Goal: Manage account settings

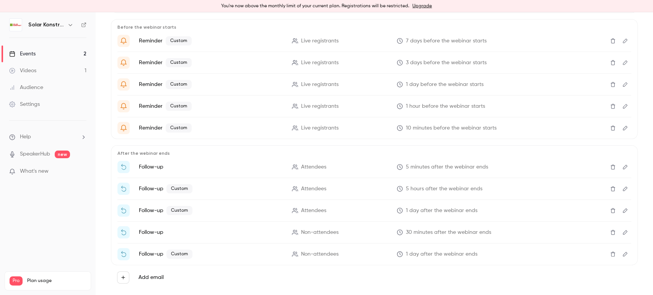
scroll to position [158, 0]
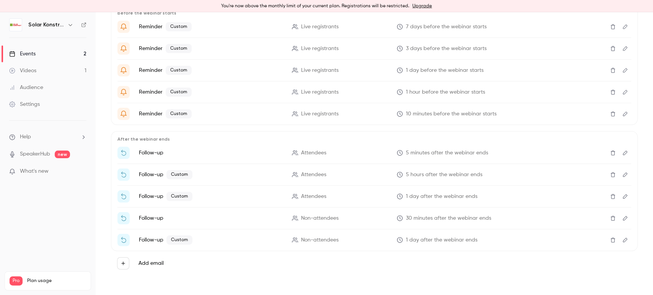
click at [622, 152] on icon "Edit" at bounding box center [625, 152] width 6 height 5
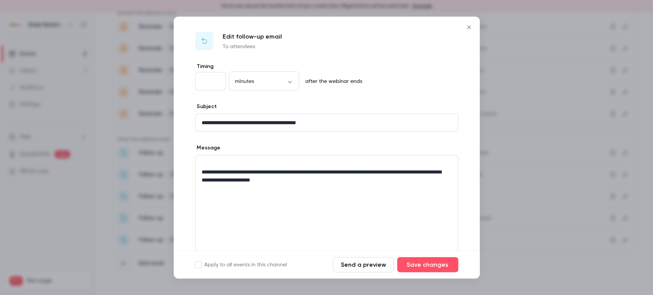
scroll to position [0, 0]
click at [519, 270] on div at bounding box center [326, 147] width 653 height 295
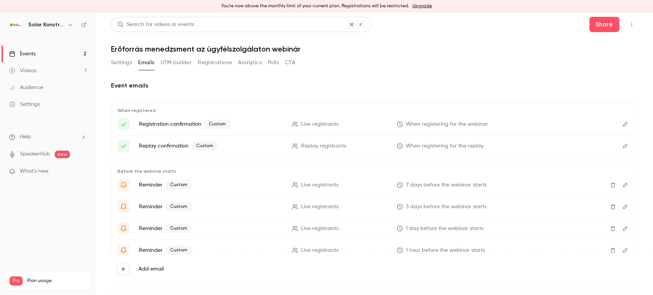
click at [622, 122] on button "Edit" at bounding box center [625, 124] width 12 height 12
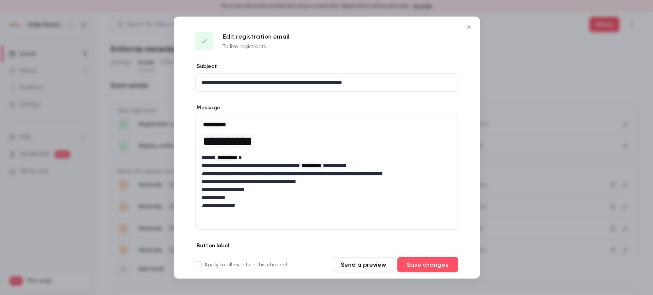
click at [470, 29] on icon "Close" at bounding box center [468, 27] width 9 height 6
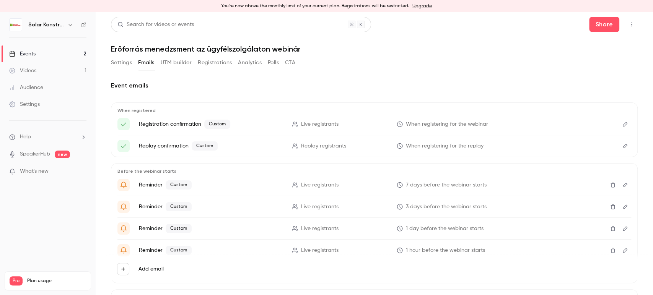
click at [619, 150] on button "Edit" at bounding box center [625, 146] width 12 height 12
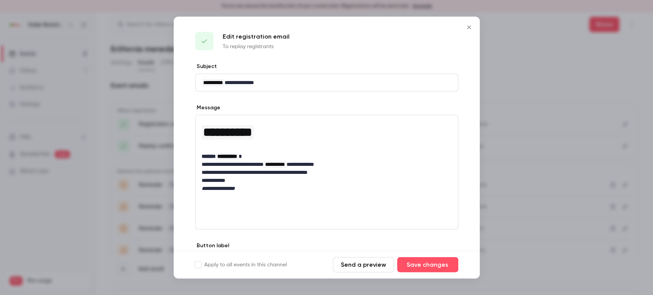
click at [468, 26] on icon "Close" at bounding box center [468, 27] width 9 height 6
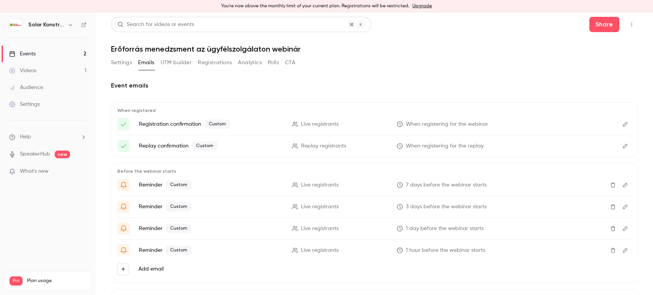
click at [622, 183] on icon "Edit" at bounding box center [625, 184] width 6 height 5
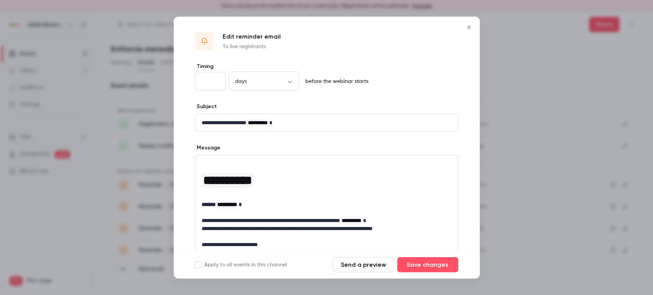
click at [465, 28] on icon "Close" at bounding box center [468, 27] width 9 height 6
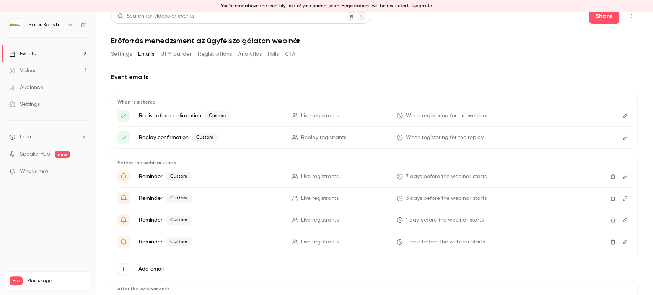
scroll to position [6, 0]
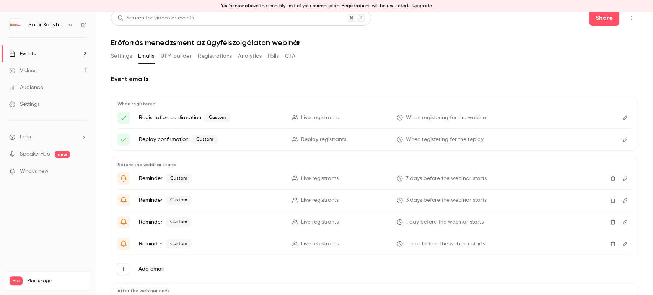
click at [619, 112] on button "Edit" at bounding box center [625, 118] width 12 height 12
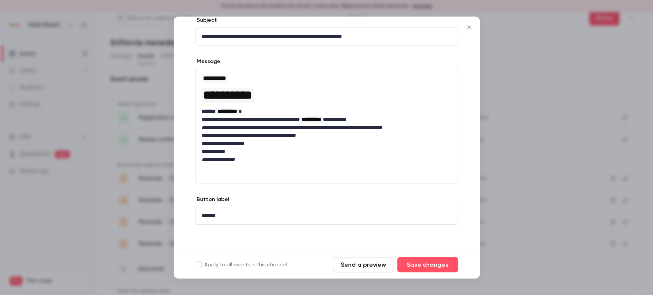
scroll to position [47, 0]
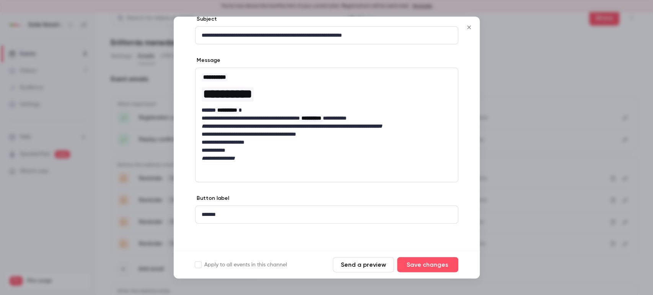
click at [466, 29] on icon "Close" at bounding box center [468, 27] width 9 height 6
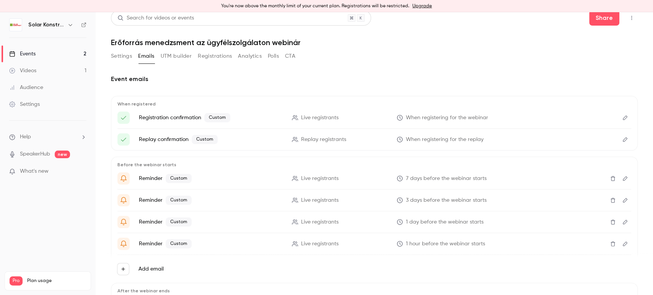
click at [622, 139] on icon "Edit" at bounding box center [625, 139] width 6 height 5
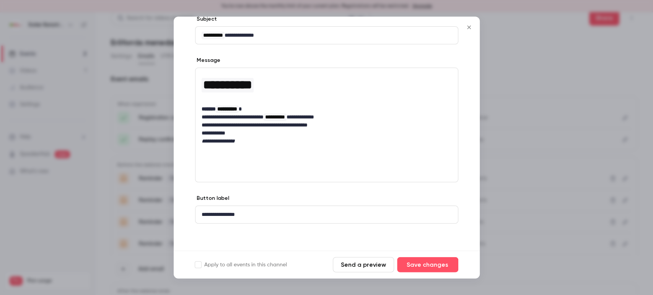
click at [468, 30] on icon "Close" at bounding box center [468, 27] width 9 height 6
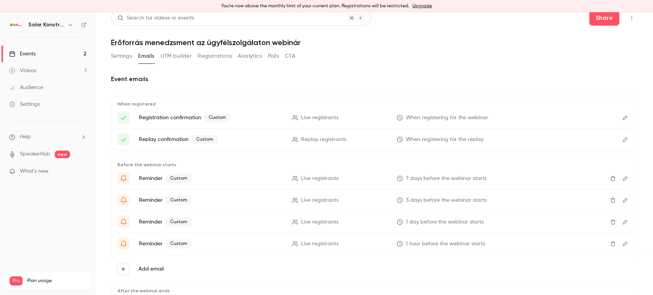
click at [622, 179] on icon "Edit" at bounding box center [624, 178] width 5 height 5
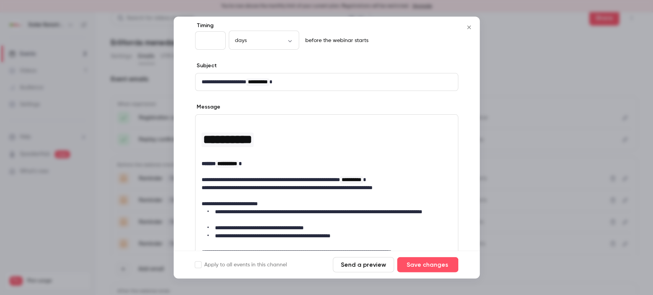
scroll to position [0, 0]
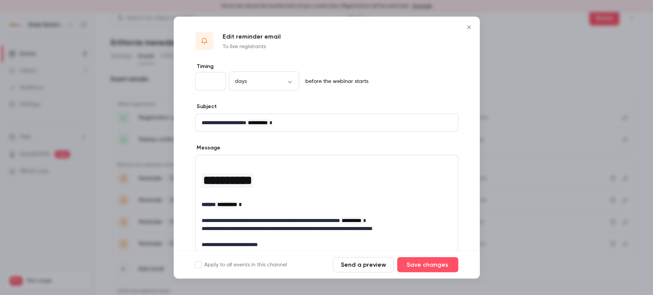
click at [466, 27] on icon "Close" at bounding box center [468, 27] width 9 height 6
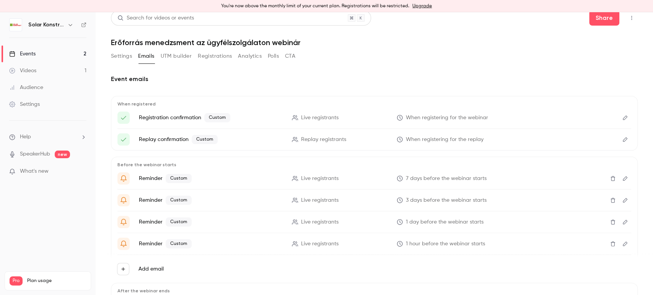
click at [622, 201] on icon "Edit" at bounding box center [624, 200] width 5 height 5
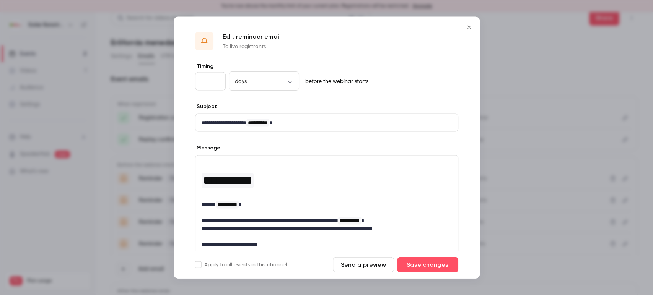
click at [466, 26] on icon "Close" at bounding box center [468, 27] width 9 height 6
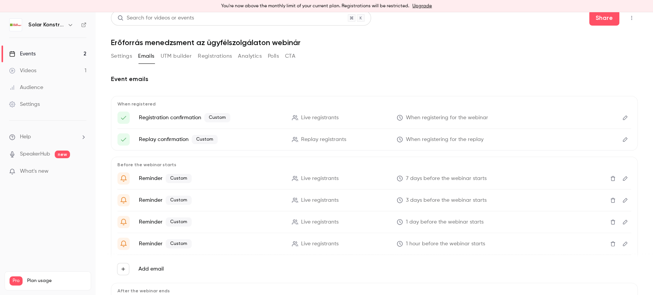
click at [622, 222] on icon "Edit" at bounding box center [624, 222] width 5 height 5
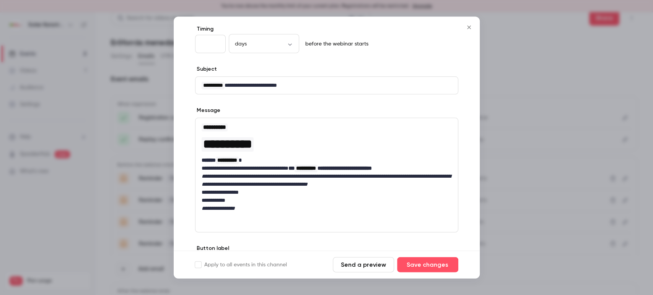
scroll to position [85, 0]
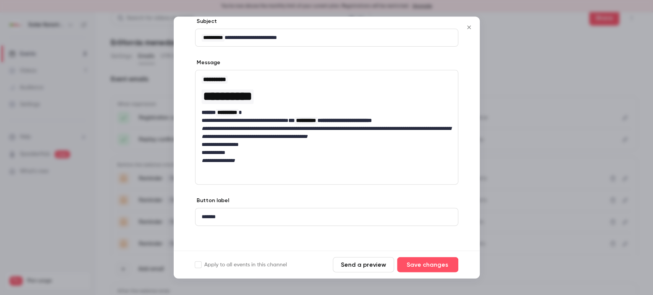
click at [466, 31] on button "Close" at bounding box center [468, 27] width 15 height 15
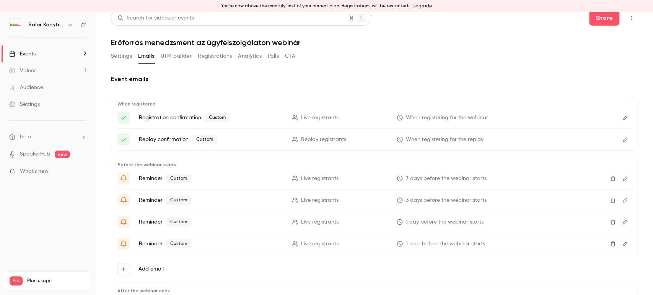
click at [622, 243] on icon "Edit" at bounding box center [624, 244] width 5 height 5
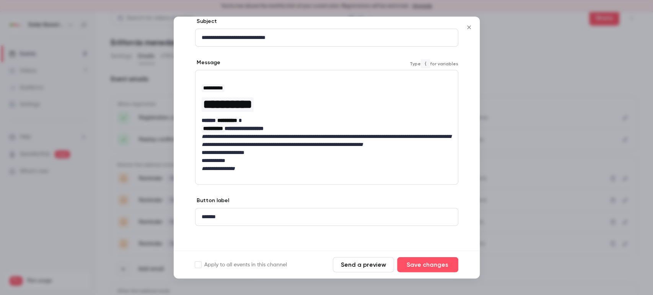
drag, startPoint x: 205, startPoint y: 191, endPoint x: 220, endPoint y: 207, distance: 21.9
drag, startPoint x: 220, startPoint y: 207, endPoint x: 156, endPoint y: 179, distance: 69.5
click at [156, 179] on div at bounding box center [326, 147] width 653 height 295
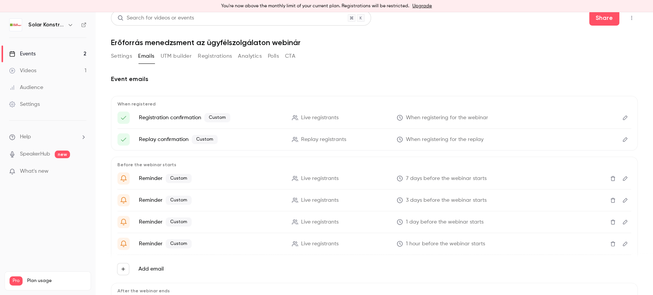
click at [622, 221] on icon "Edit" at bounding box center [625, 221] width 6 height 5
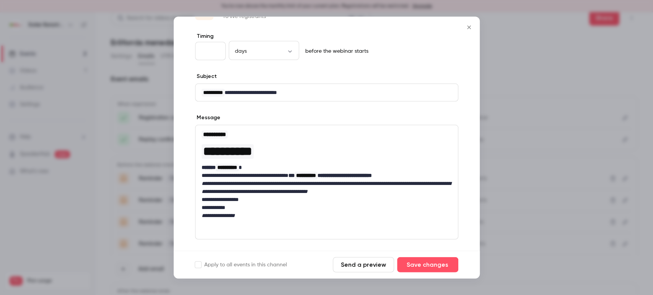
scroll to position [42, 0]
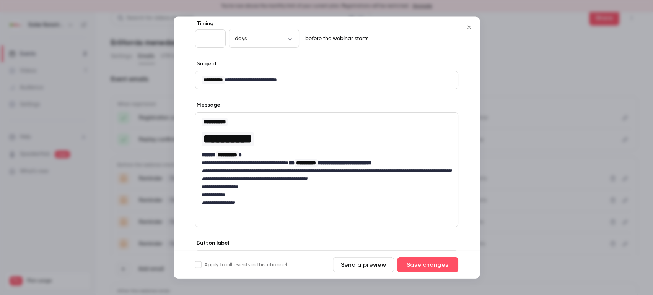
drag, startPoint x: 404, startPoint y: 216, endPoint x: 328, endPoint y: 216, distance: 76.1
click at [328, 216] on div "**********" at bounding box center [326, 170] width 263 height 115
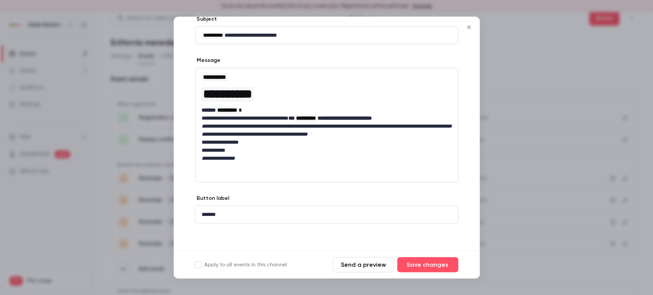
scroll to position [45, 0]
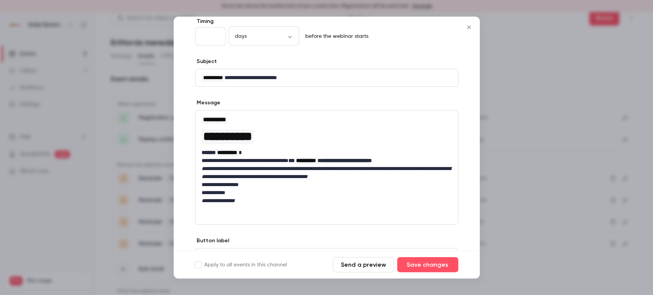
click at [492, 164] on div at bounding box center [326, 147] width 653 height 295
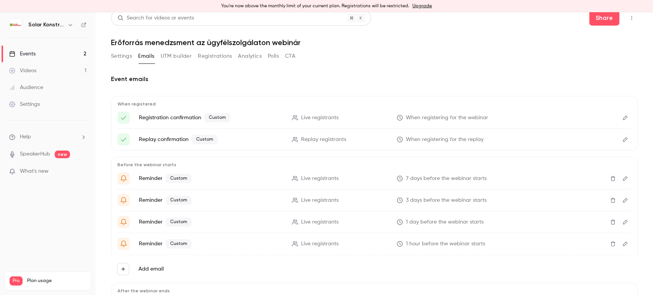
click at [622, 246] on button "Edit" at bounding box center [625, 244] width 12 height 12
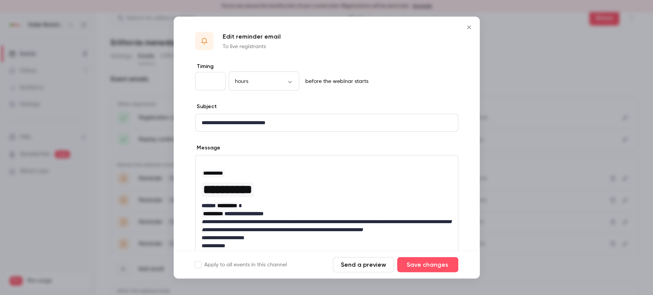
click at [520, 87] on div at bounding box center [326, 147] width 653 height 295
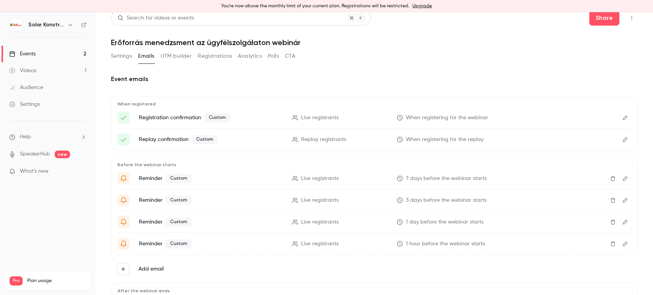
click at [622, 244] on icon "Edit" at bounding box center [625, 243] width 6 height 5
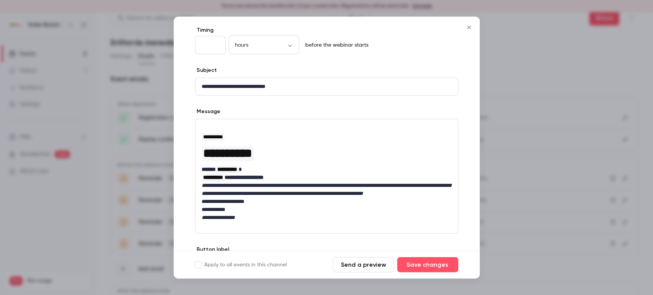
scroll to position [0, 0]
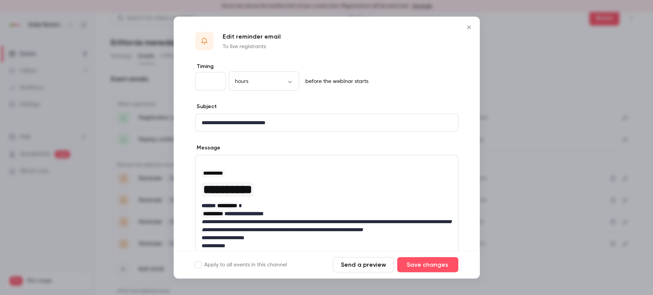
click at [468, 26] on icon "Close" at bounding box center [468, 27] width 9 height 6
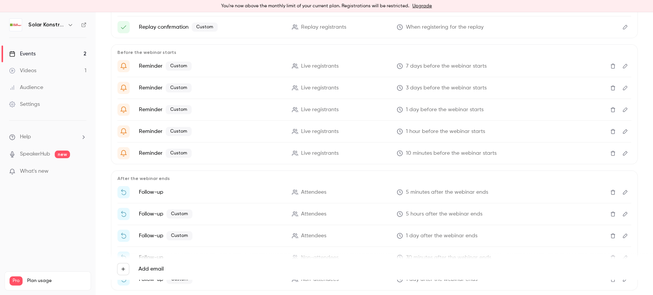
scroll to position [31, 0]
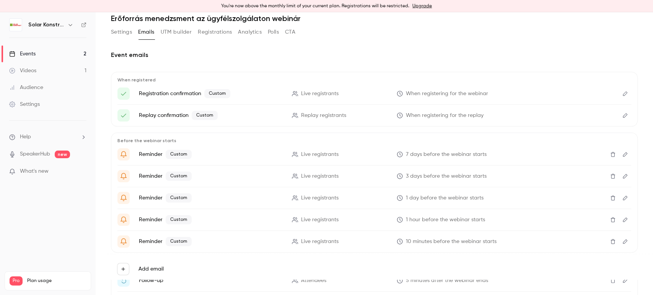
click at [621, 195] on button "Edit" at bounding box center [625, 198] width 12 height 12
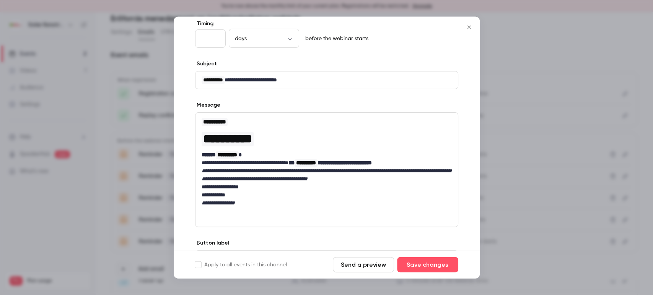
scroll to position [87, 0]
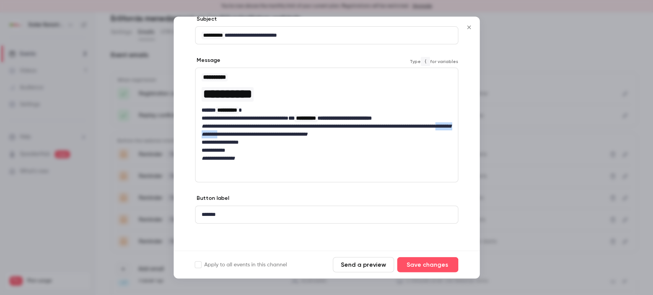
drag, startPoint x: 324, startPoint y: 132, endPoint x: 284, endPoint y: 134, distance: 39.4
click at [284, 134] on em "**********" at bounding box center [325, 130] width 249 height 13
click at [399, 134] on em "**********" at bounding box center [325, 130] width 249 height 13
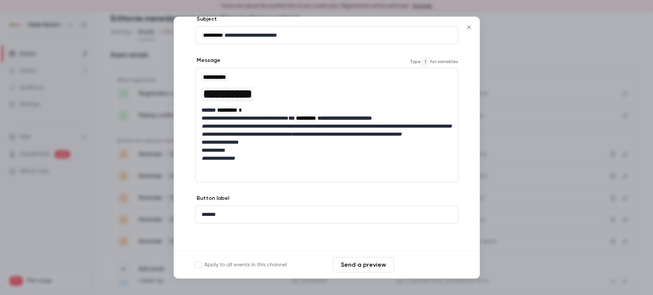
click at [443, 271] on button "Save changes" at bounding box center [427, 264] width 61 height 15
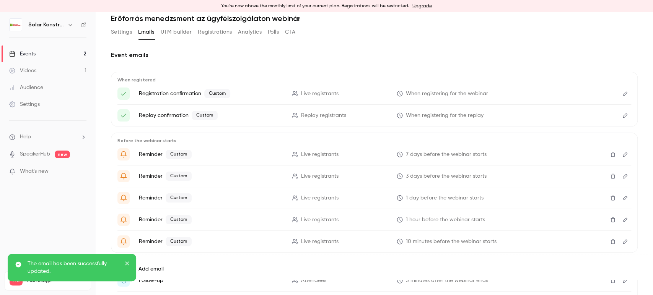
click at [622, 219] on icon "Edit" at bounding box center [625, 219] width 6 height 5
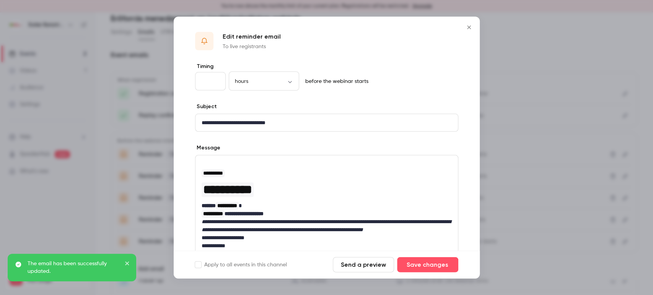
scroll to position [42, 0]
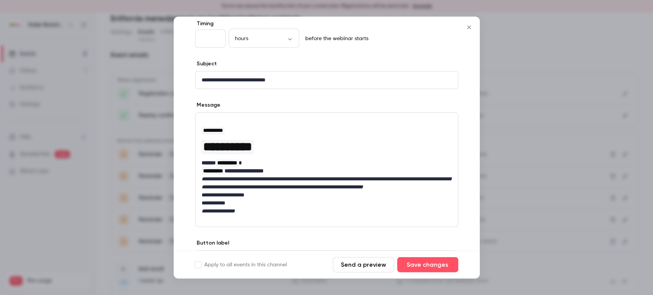
click at [291, 192] on p "**********" at bounding box center [326, 183] width 250 height 16
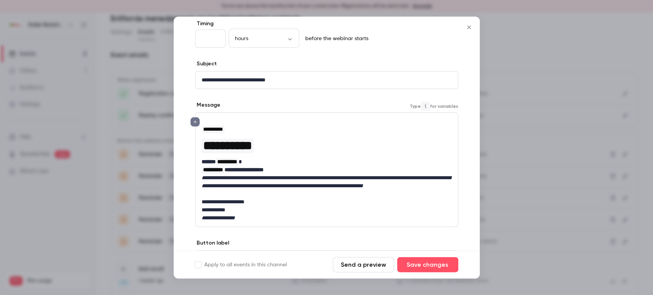
click at [235, 198] on p "editor" at bounding box center [326, 194] width 250 height 8
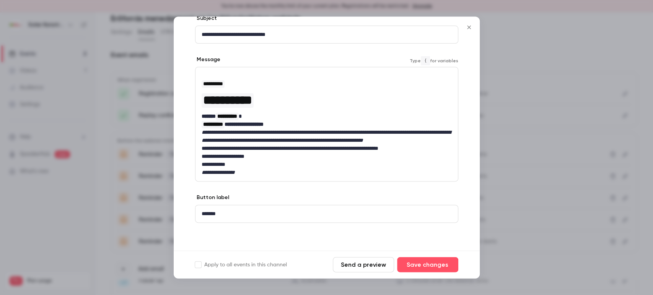
scroll to position [95, 0]
click at [411, 263] on button "Save changes" at bounding box center [427, 264] width 61 height 15
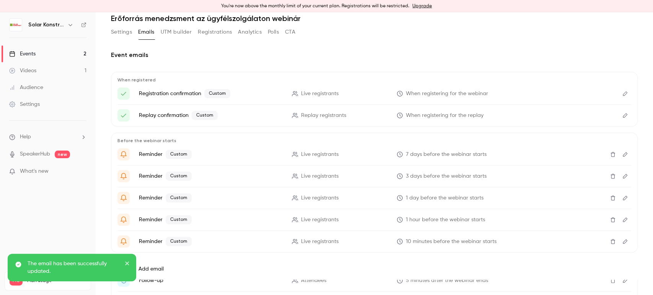
click at [622, 243] on icon "Edit" at bounding box center [625, 241] width 6 height 5
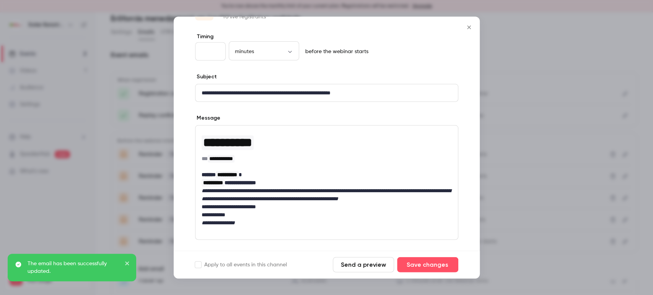
scroll to position [42, 0]
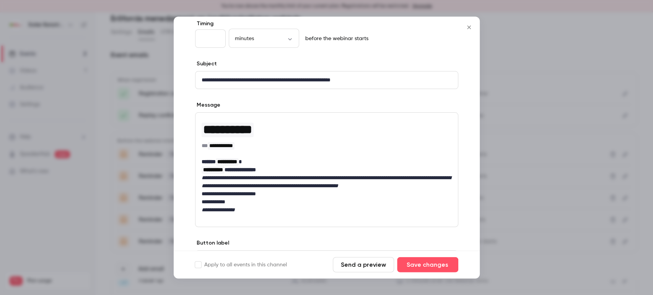
click at [434, 176] on em "**********" at bounding box center [325, 181] width 249 height 13
click at [440, 176] on em "**********" at bounding box center [325, 181] width 249 height 13
click at [240, 190] on p "**********" at bounding box center [326, 182] width 250 height 16
click at [208, 198] on p "editor" at bounding box center [326, 194] width 250 height 8
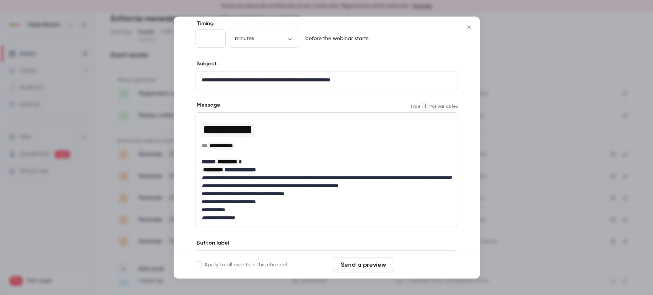
click at [413, 265] on button "Save changes" at bounding box center [427, 264] width 61 height 15
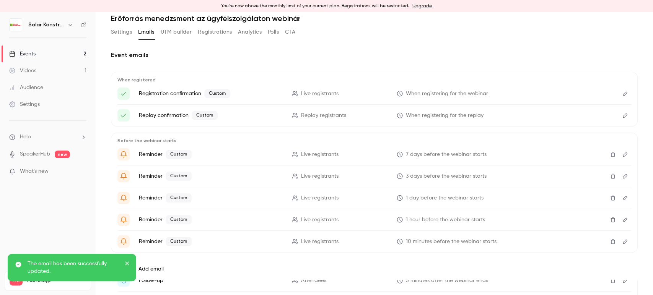
click at [621, 223] on button "Edit" at bounding box center [625, 220] width 12 height 12
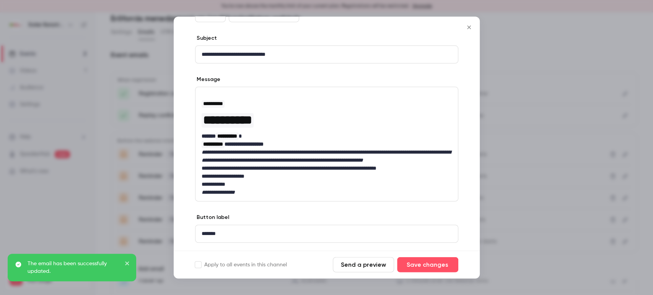
scroll to position [95, 0]
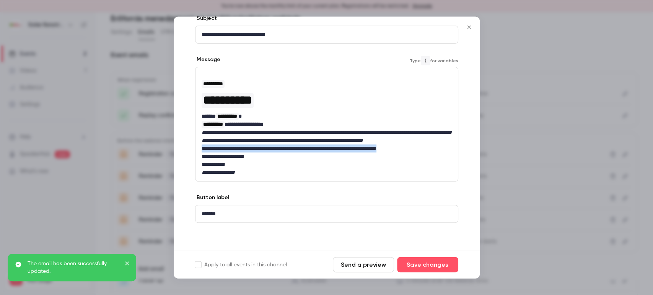
drag, startPoint x: 220, startPoint y: 149, endPoint x: 433, endPoint y: 146, distance: 213.4
click at [433, 146] on div "**********" at bounding box center [326, 125] width 262 height 114
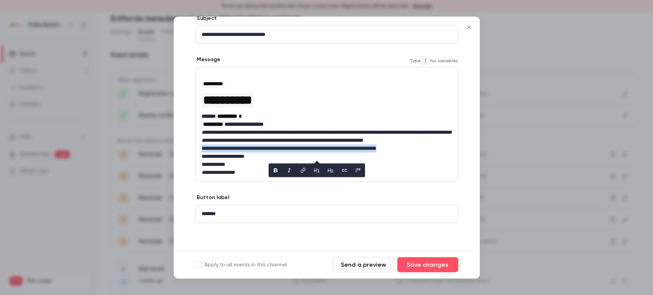
copy p "**********"
drag, startPoint x: 547, startPoint y: 212, endPoint x: 554, endPoint y: 211, distance: 6.9
click at [547, 212] on div at bounding box center [326, 147] width 653 height 295
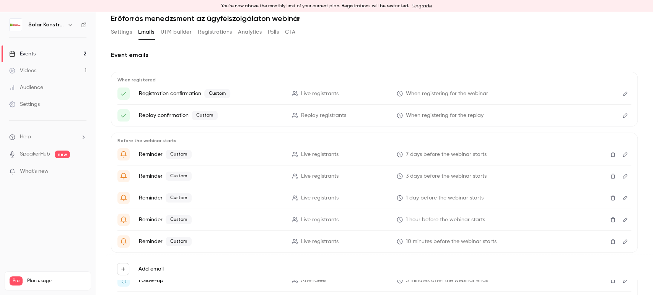
click at [622, 241] on button "Edit" at bounding box center [625, 242] width 12 height 12
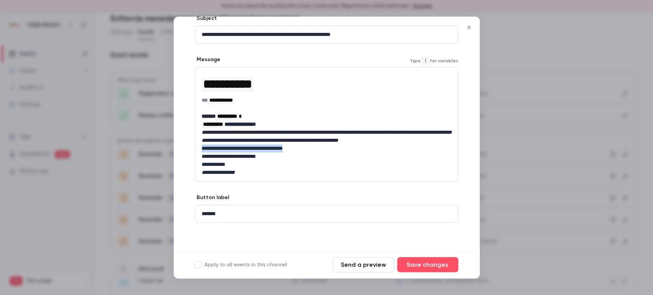
drag, startPoint x: 313, startPoint y: 148, endPoint x: 198, endPoint y: 150, distance: 115.5
click at [198, 150] on div "**********" at bounding box center [326, 125] width 262 height 114
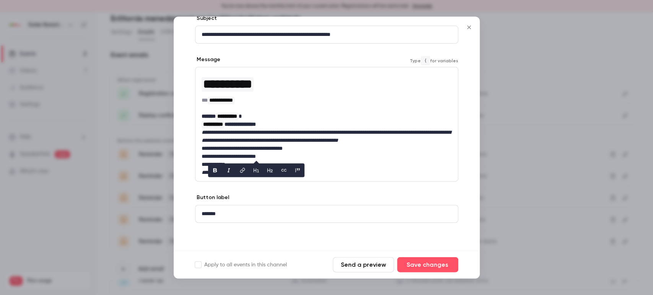
scroll to position [0, 0]
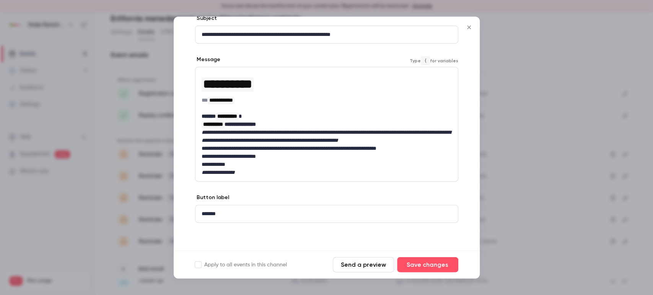
click at [281, 156] on p "**********" at bounding box center [323, 157] width 244 height 8
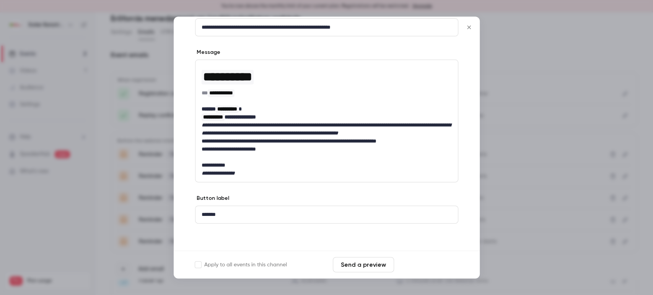
click at [411, 259] on button "Save changes" at bounding box center [427, 264] width 61 height 15
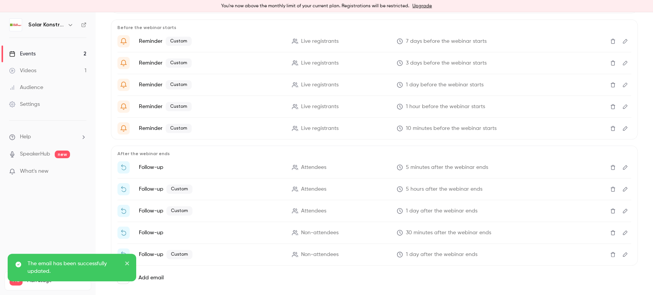
scroll to position [158, 0]
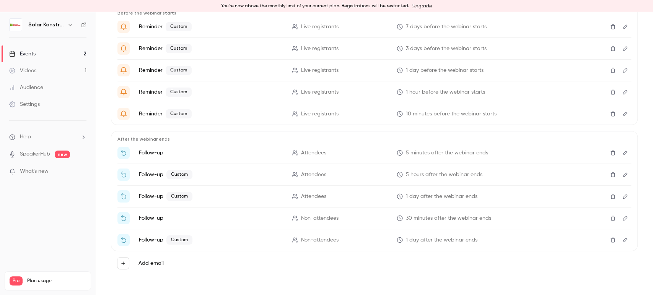
click at [622, 114] on button "Edit" at bounding box center [625, 114] width 12 height 12
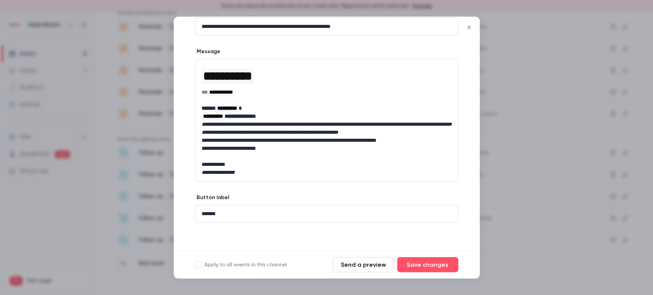
scroll to position [103, 0]
click at [240, 145] on p "**********" at bounding box center [323, 141] width 244 height 8
click at [270, 144] on p "**********" at bounding box center [323, 141] width 244 height 8
click at [275, 145] on p "**********" at bounding box center [323, 141] width 244 height 8
click at [284, 147] on p "**********" at bounding box center [323, 149] width 244 height 8
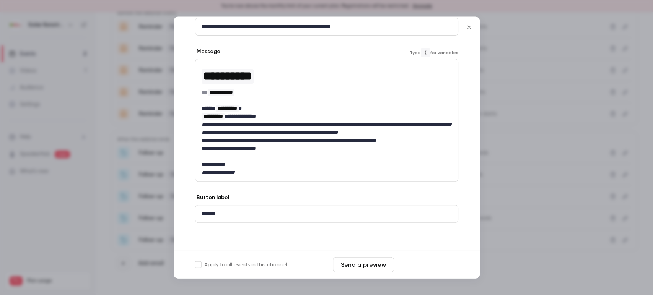
click at [431, 264] on button "Save changes" at bounding box center [427, 264] width 61 height 15
